Goal: Information Seeking & Learning: Learn about a topic

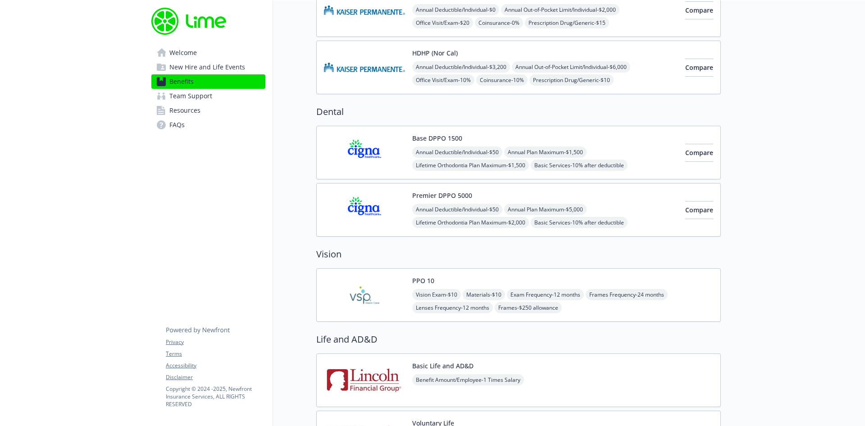
scroll to position [361, 0]
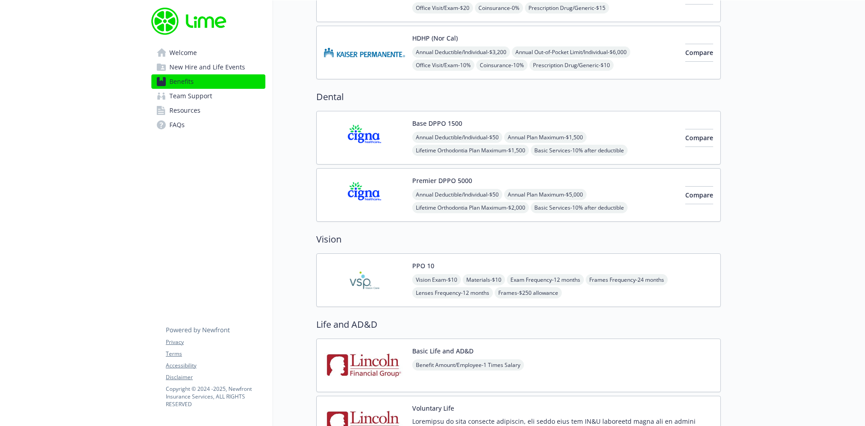
click at [378, 190] on img at bounding box center [364, 195] width 81 height 38
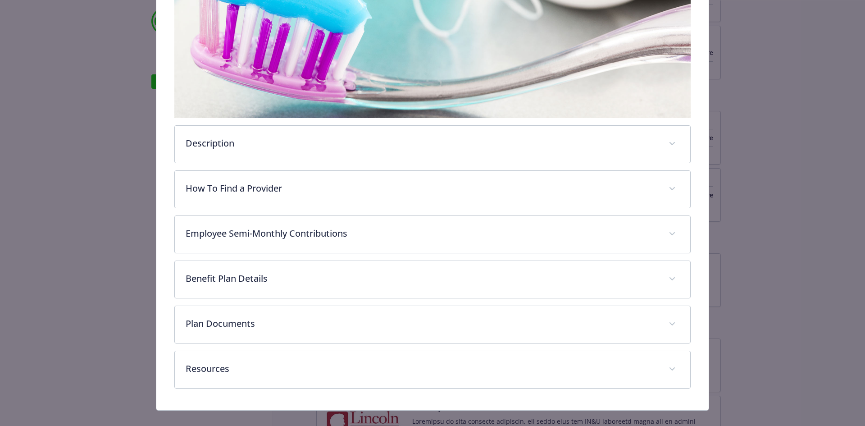
scroll to position [196, 0]
